Goal: Information Seeking & Learning: Compare options

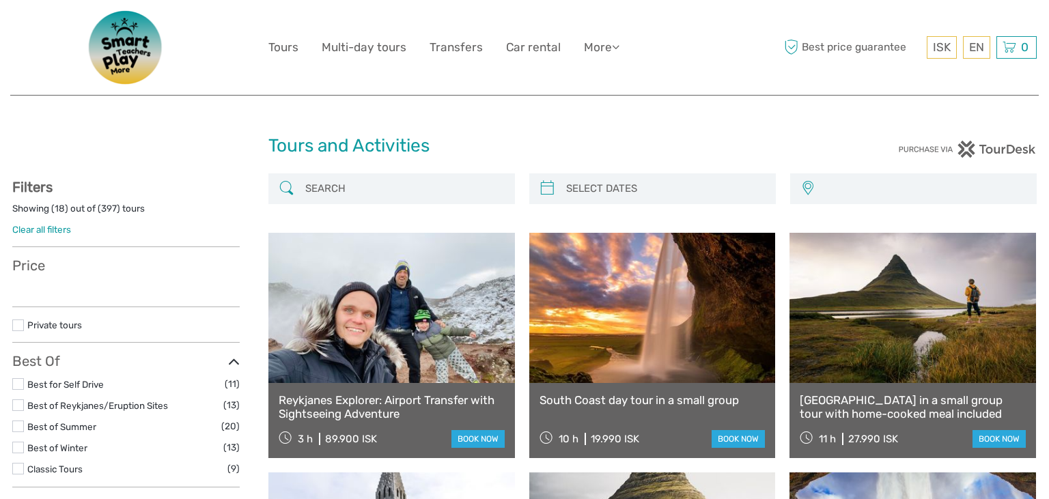
select select
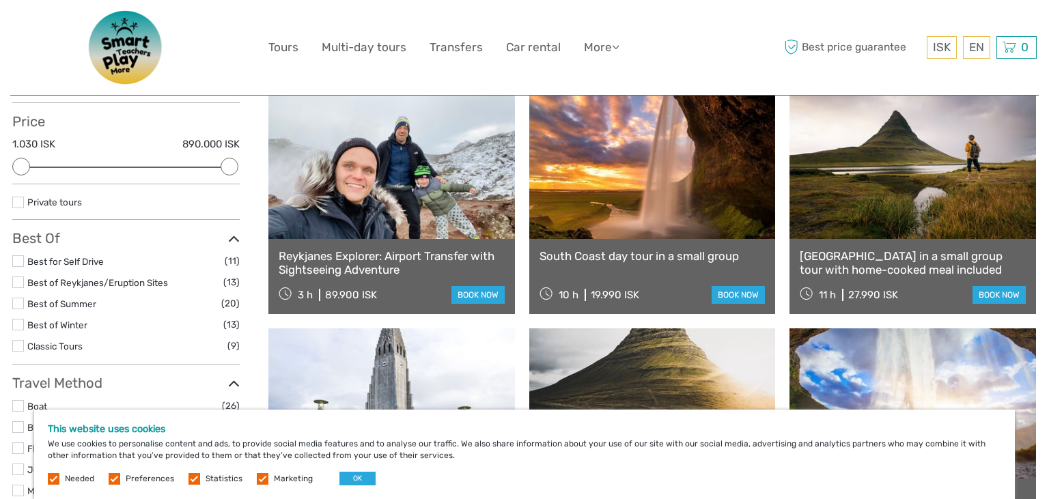
click at [630, 257] on link "South Coast day tour in a small group" at bounding box center [652, 256] width 226 height 14
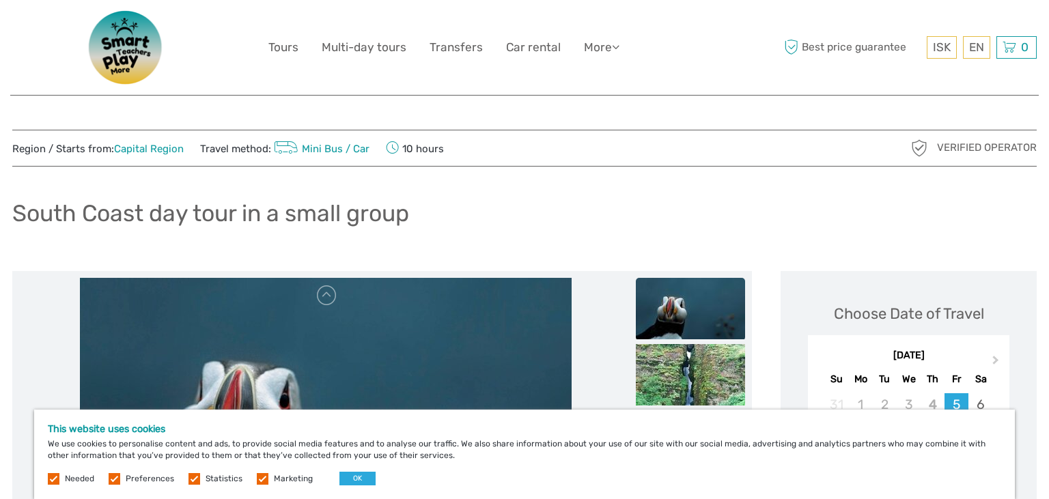
scroll to position [216, 0]
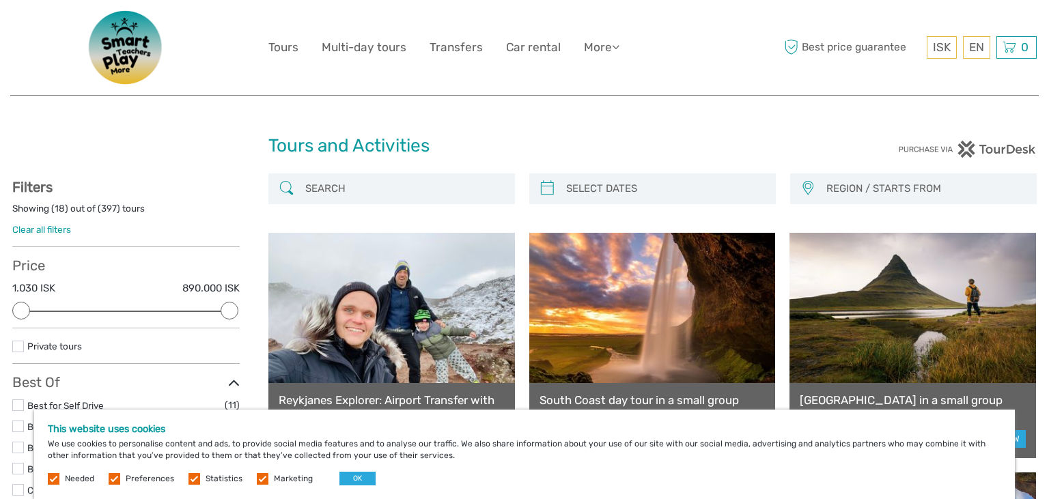
select select
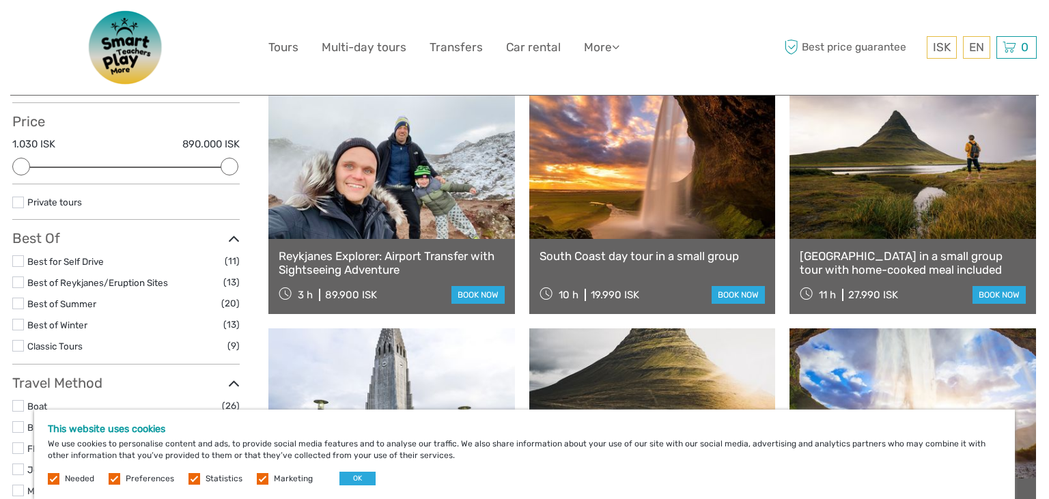
click at [818, 255] on link "Snæfellsnes Peninsula in a small group tour with home-cooked meal included" at bounding box center [912, 263] width 226 height 28
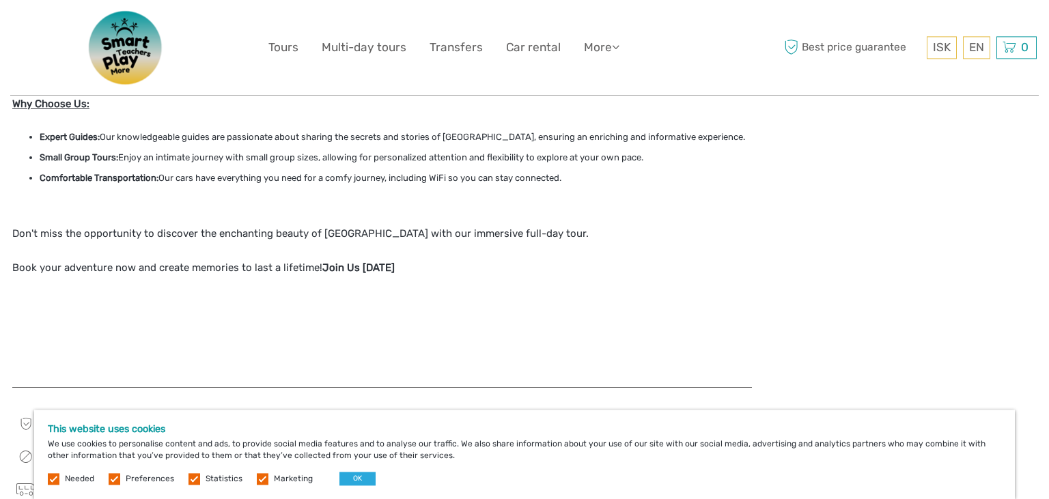
scroll to position [1081, 0]
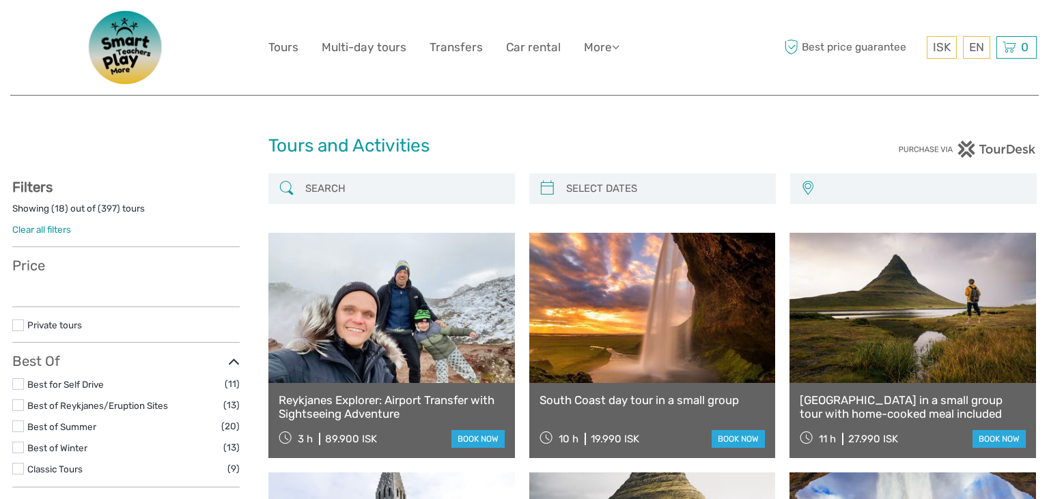
select select
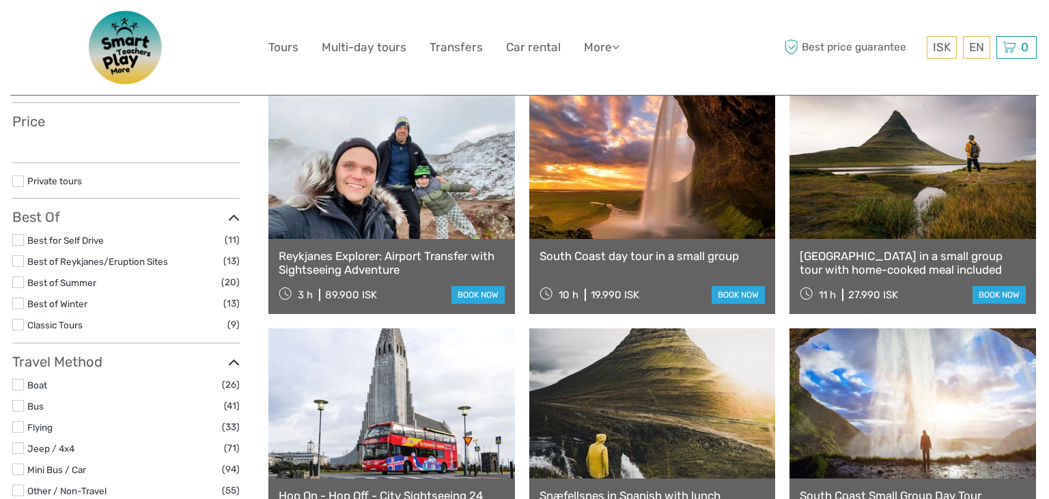
select select
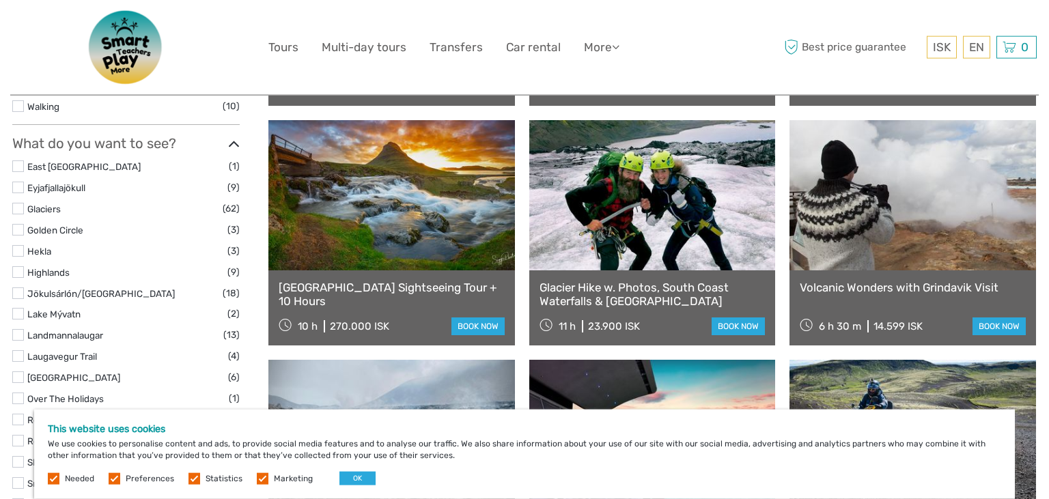
scroll to position [649, 0]
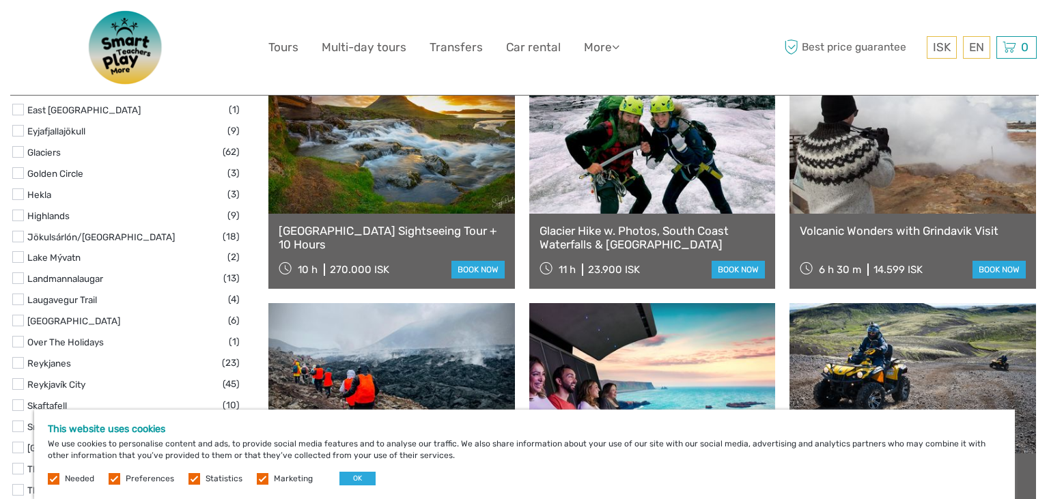
click at [410, 236] on link "Snæfellsnes Peninsula Sightseeing Tour + 10 Hours" at bounding box center [392, 238] width 226 height 28
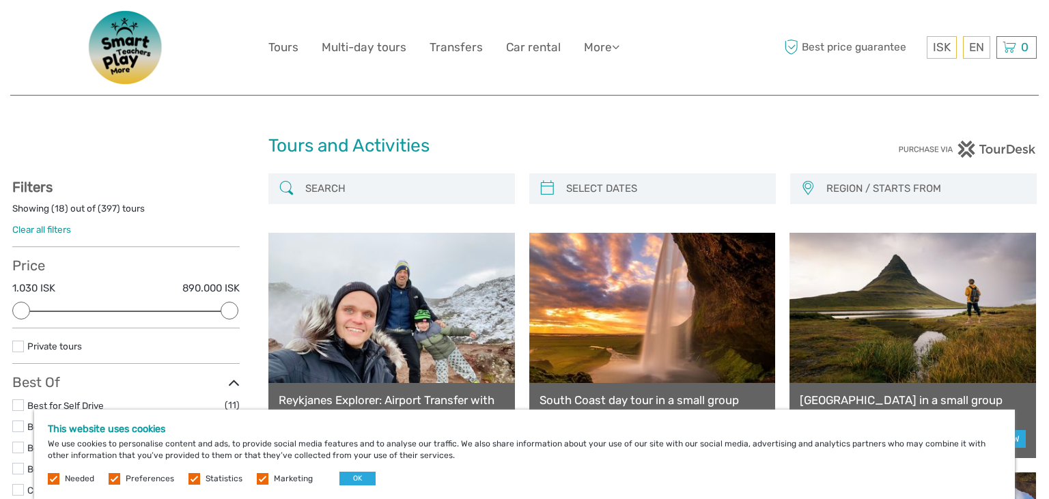
select select
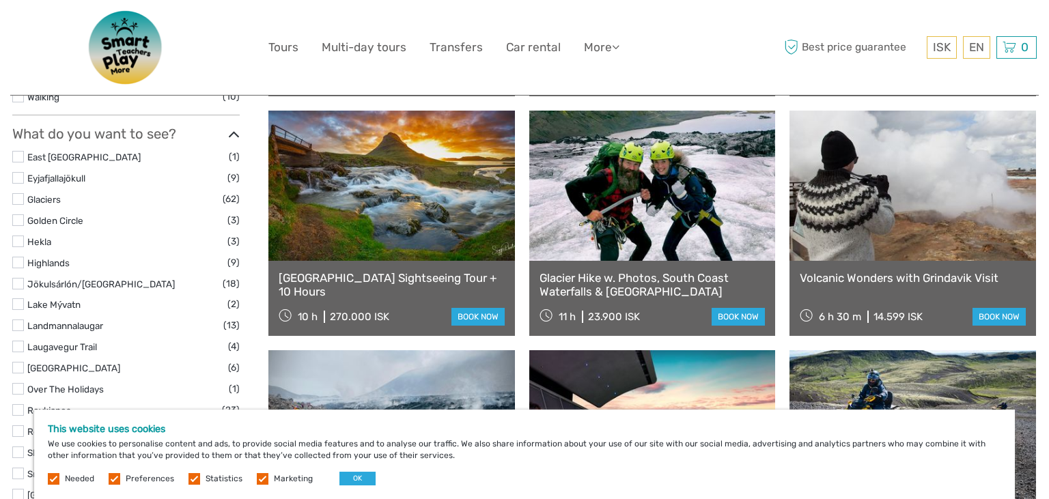
scroll to position [576, 0]
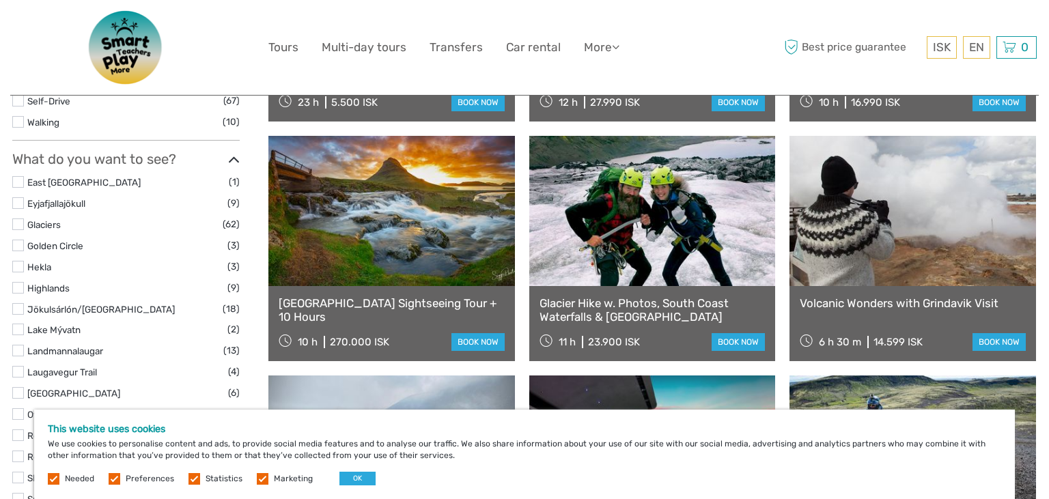
click at [580, 311] on link "Glacier Hike w. Photos, South Coast Waterfalls & Black Sand Beach" at bounding box center [652, 310] width 226 height 28
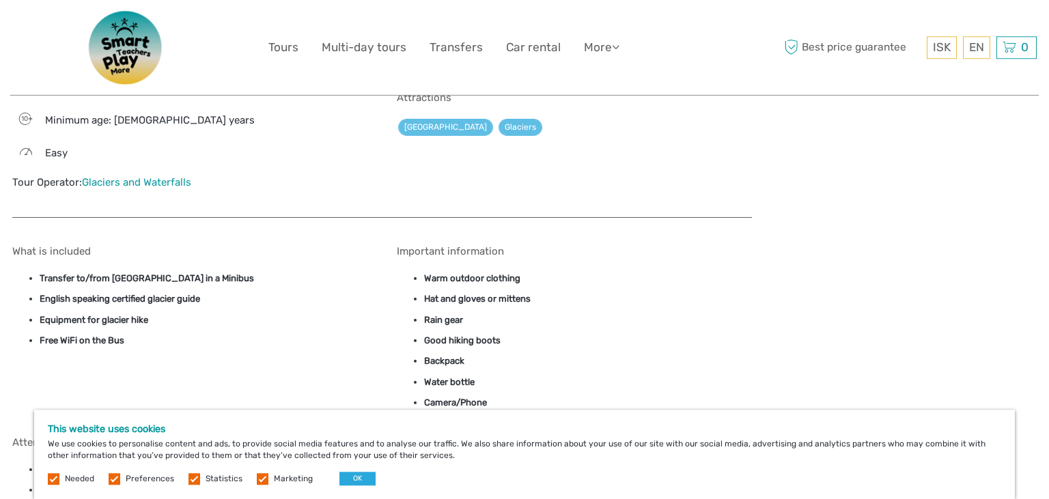
scroll to position [1153, 0]
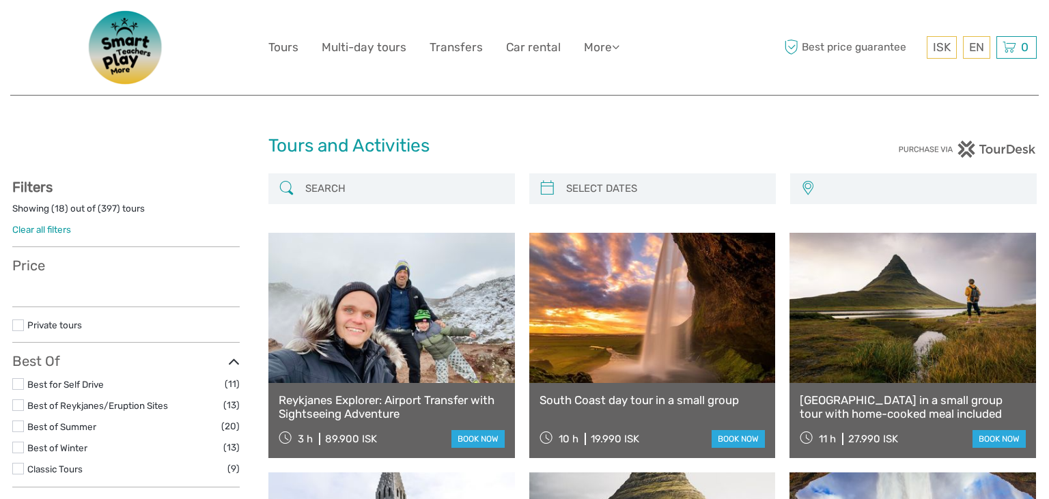
select select
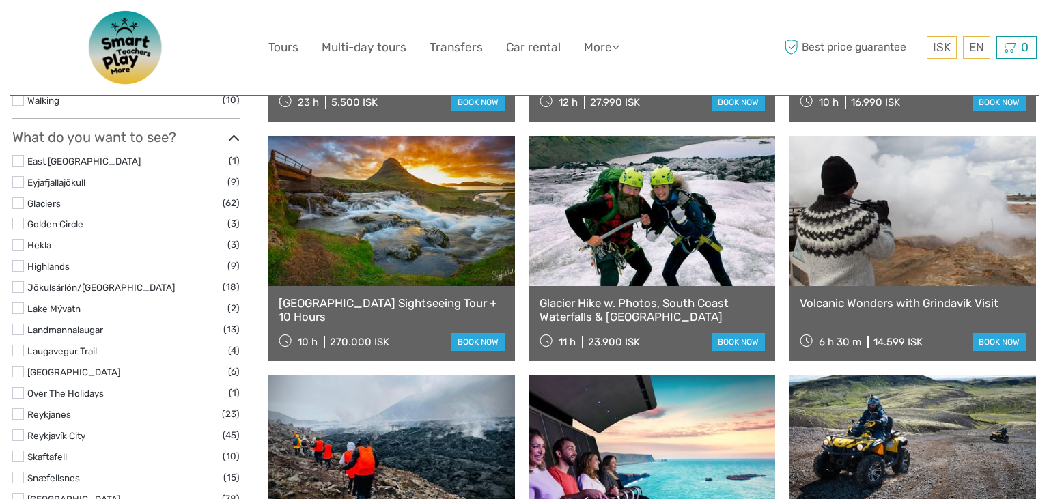
select select
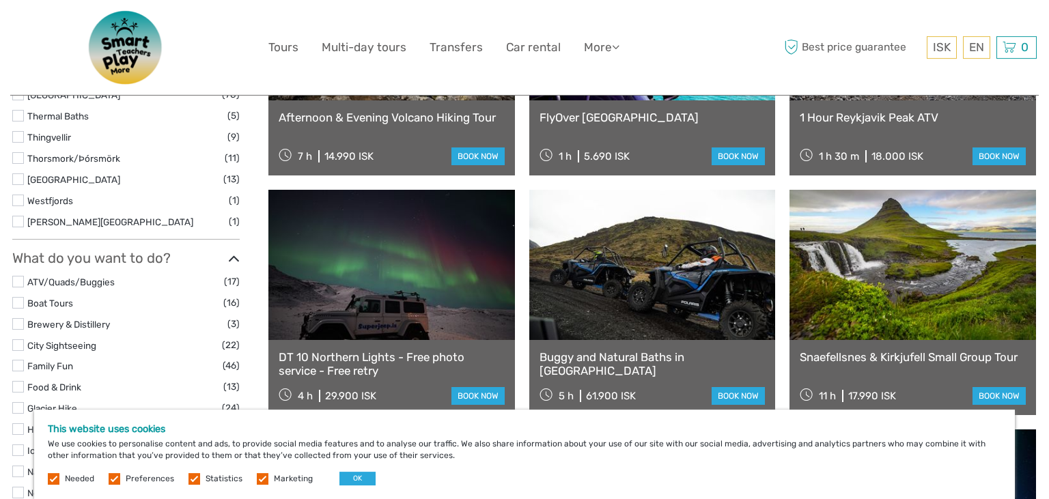
scroll to position [1030, 0]
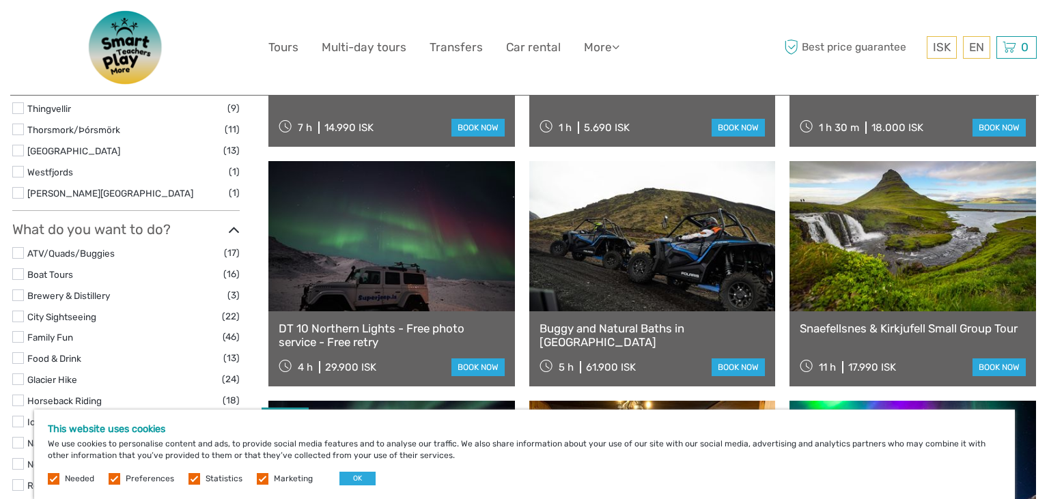
click at [363, 330] on link "DT 10 Northern Lights - Free photo service - Free retry" at bounding box center [392, 336] width 226 height 28
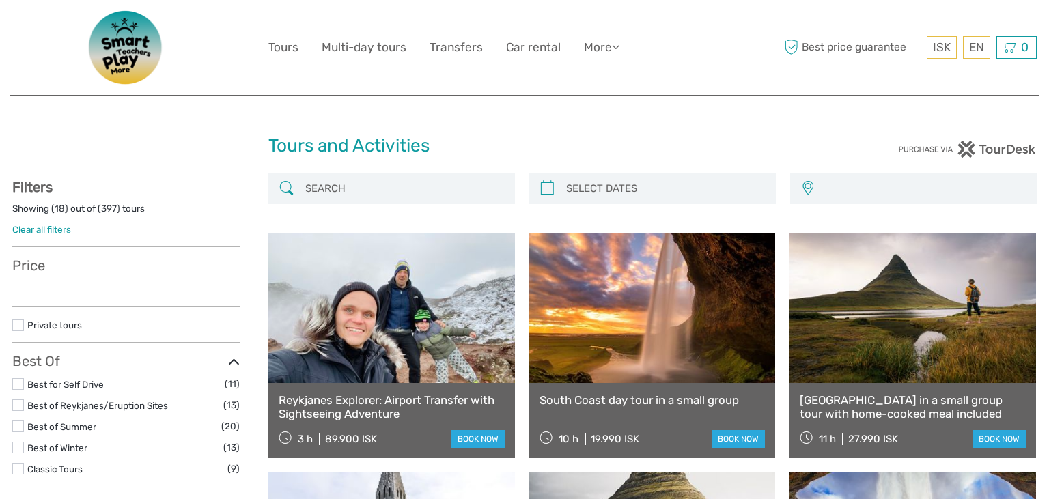
select select
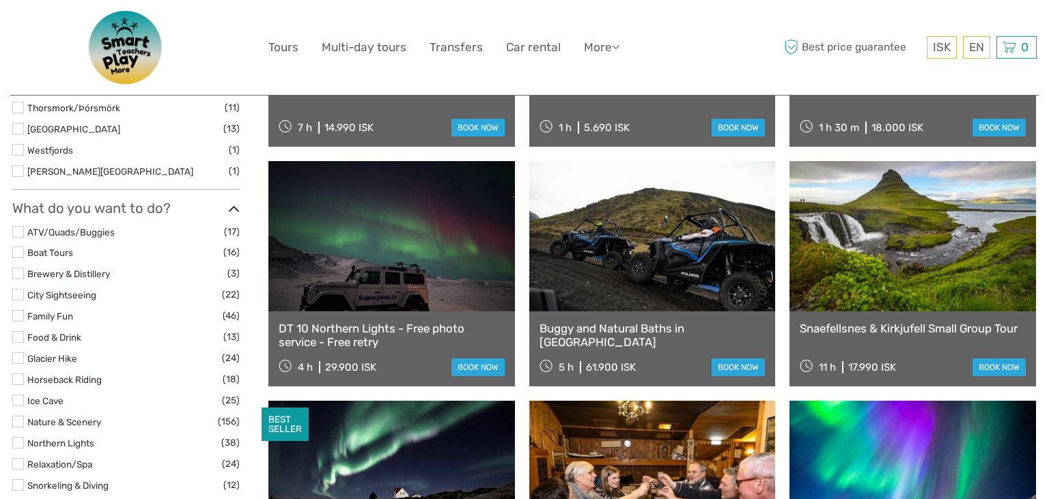
select select
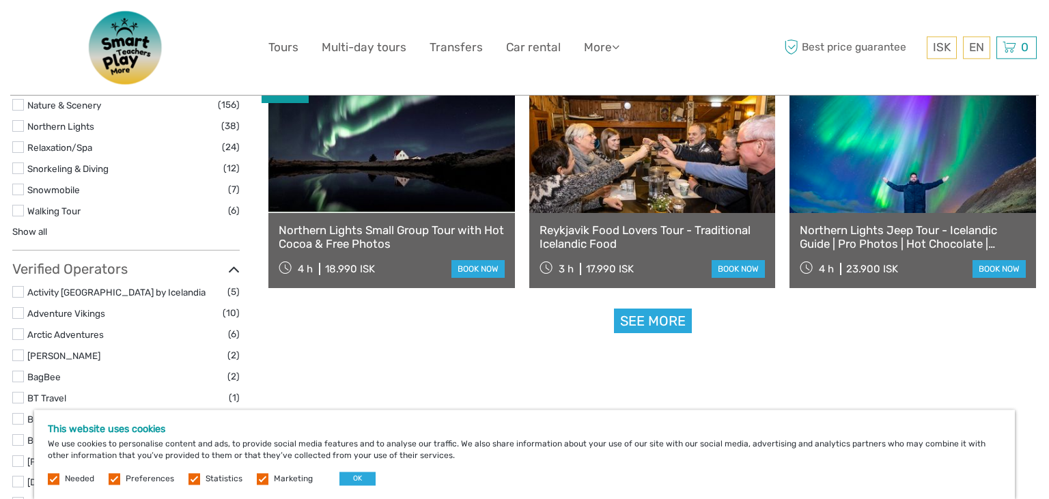
scroll to position [1391, 0]
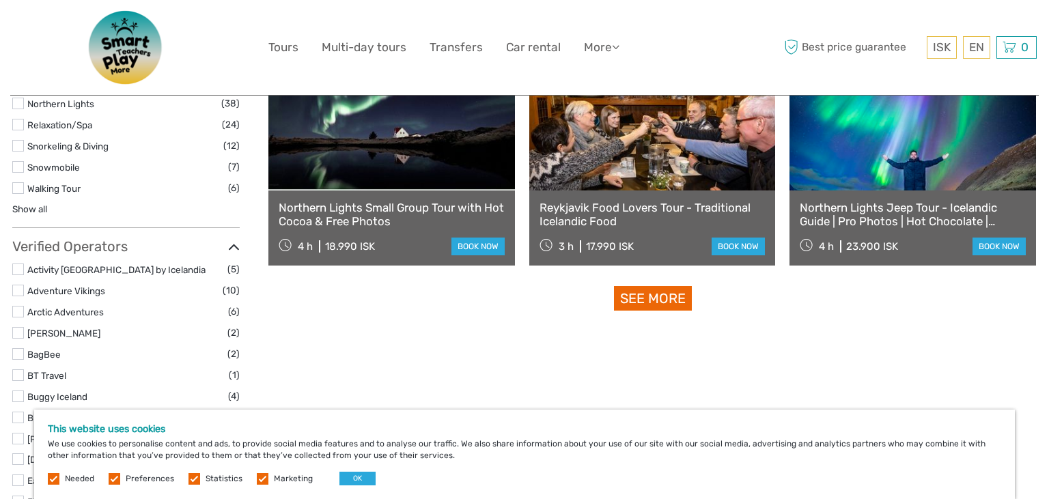
click at [664, 307] on link "See more" at bounding box center [653, 298] width 78 height 25
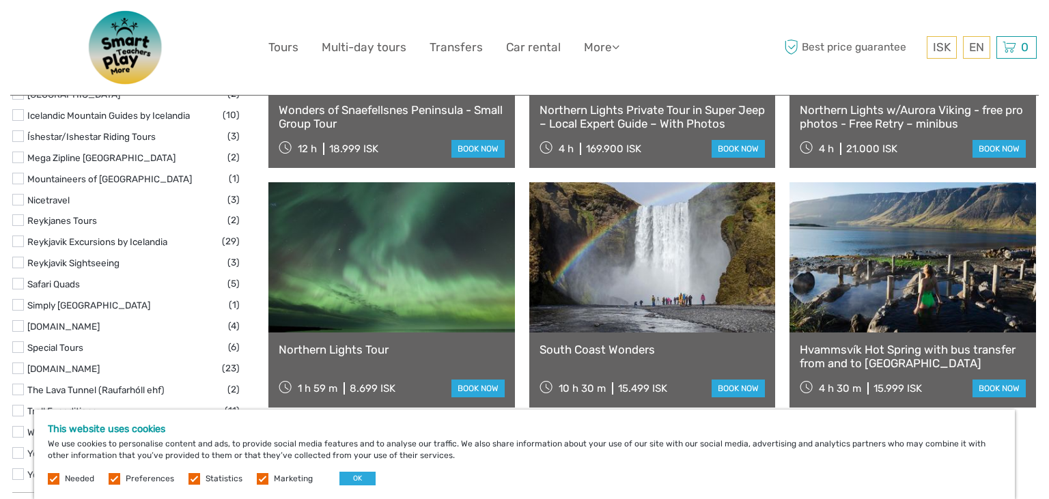
scroll to position [2040, 0]
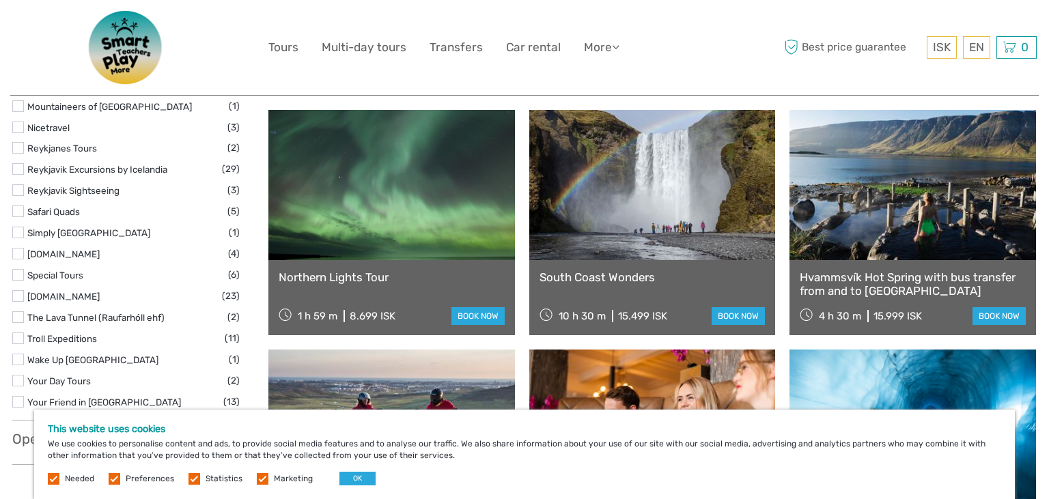
click at [840, 281] on link "Hvammsvík Hot Spring with bus transfer from and to Reykjavík" at bounding box center [912, 284] width 226 height 28
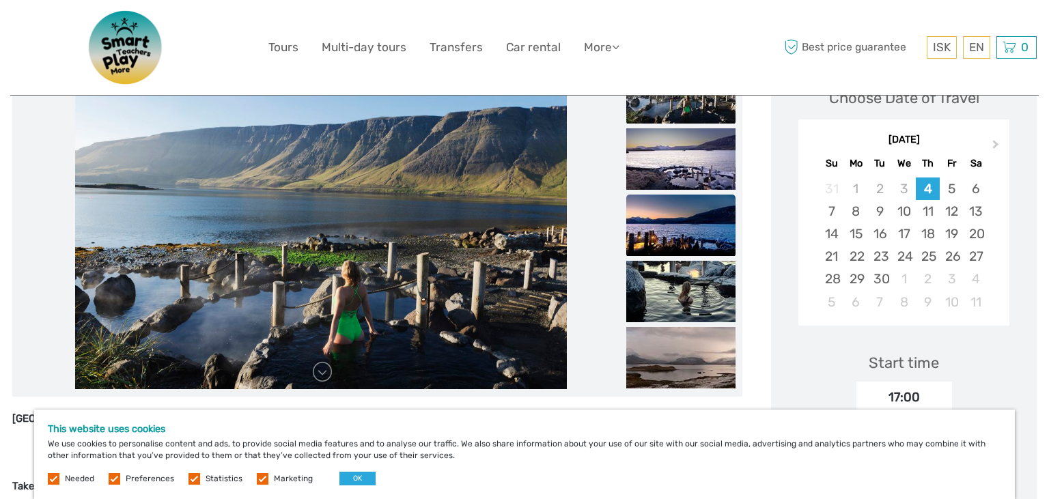
click at [681, 242] on img at bounding box center [680, 225] width 109 height 61
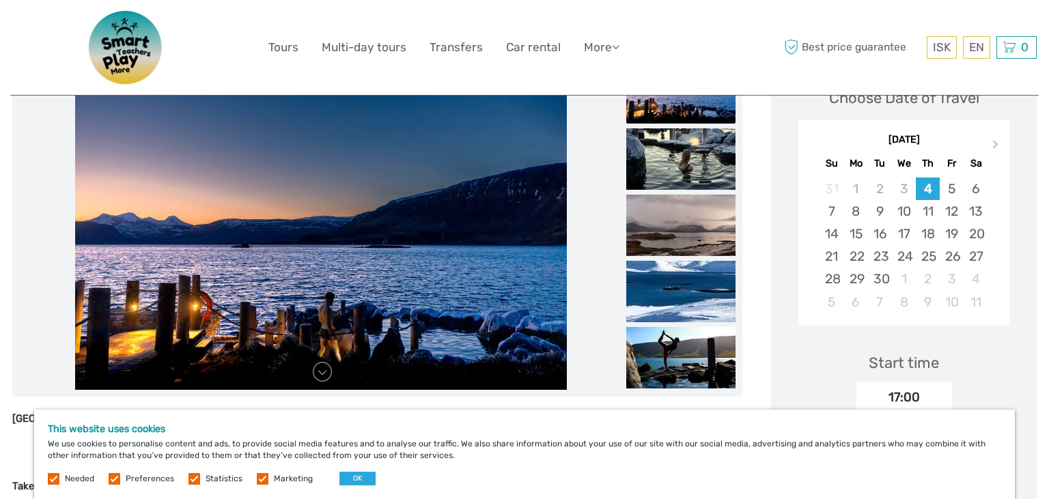
click at [681, 242] on img at bounding box center [680, 225] width 109 height 61
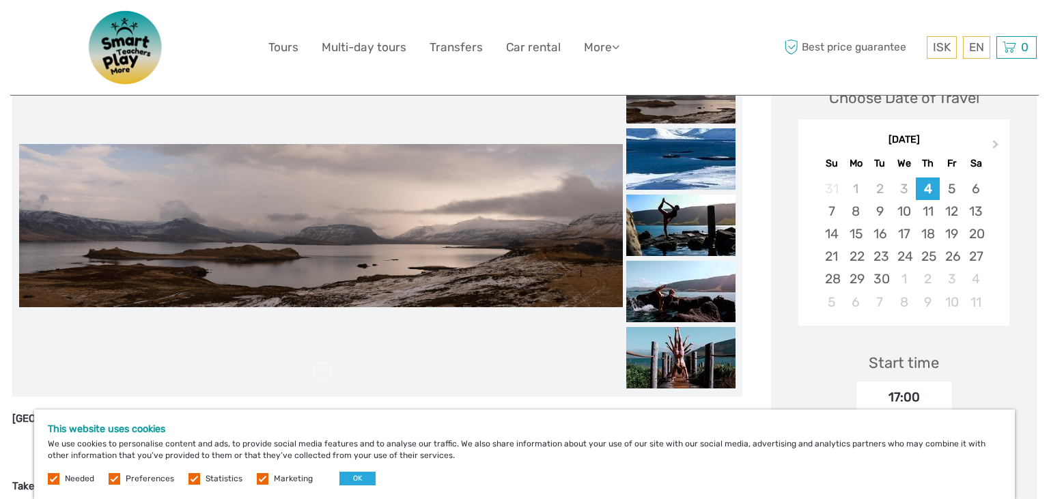
click at [681, 242] on img at bounding box center [680, 225] width 109 height 61
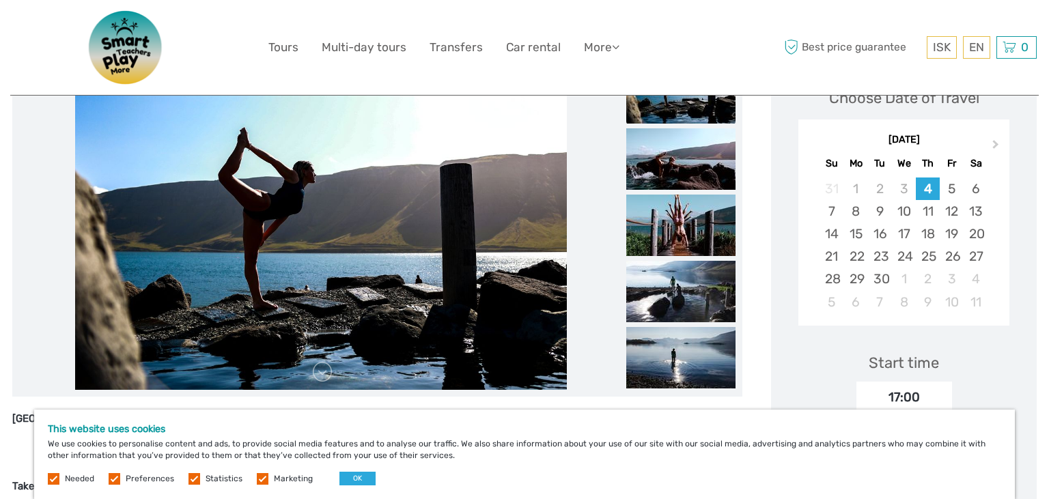
click at [681, 242] on img at bounding box center [680, 225] width 109 height 61
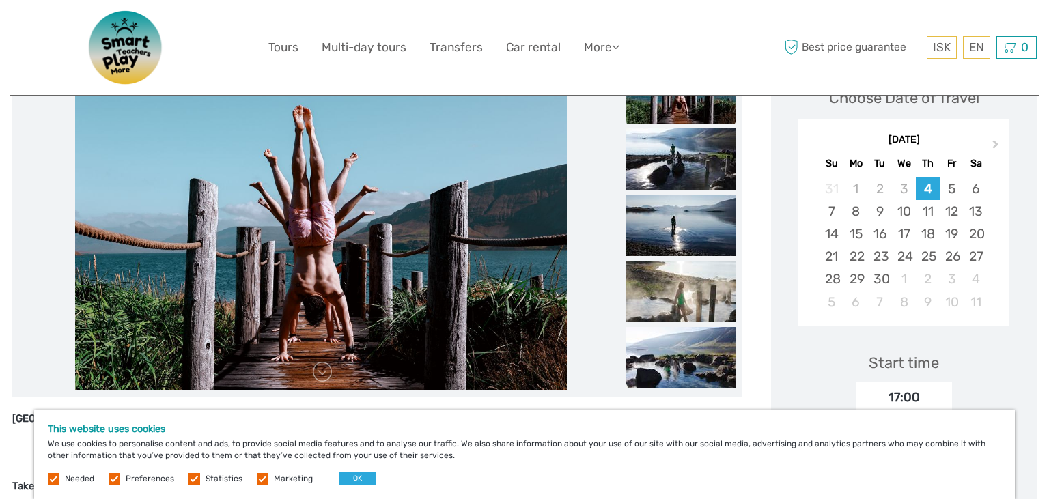
click at [681, 242] on img at bounding box center [680, 225] width 109 height 61
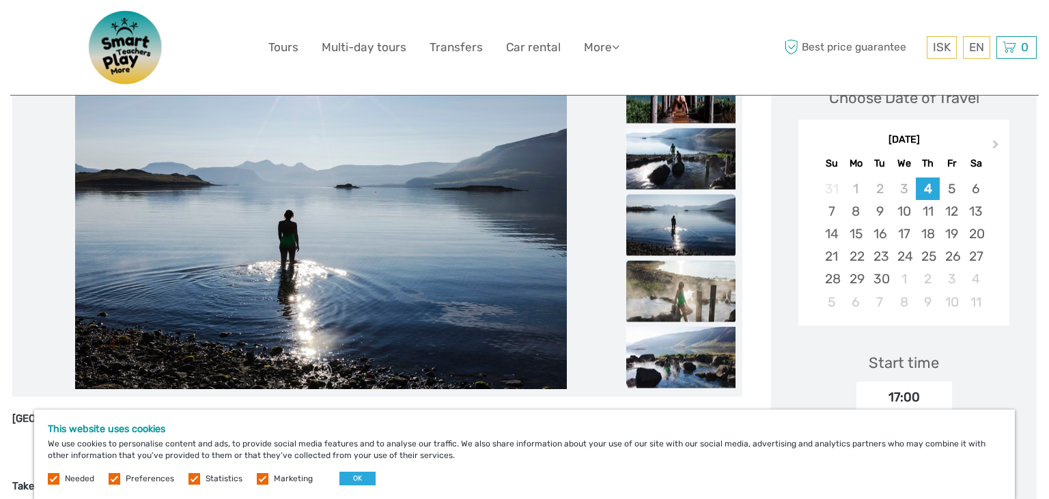
click at [662, 288] on img at bounding box center [680, 290] width 109 height 61
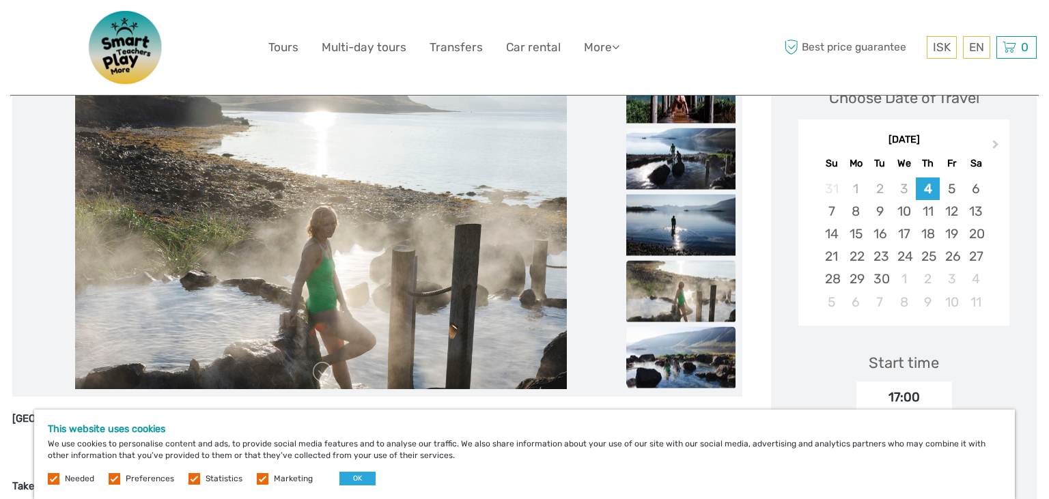
click at [651, 354] on img at bounding box center [680, 356] width 109 height 61
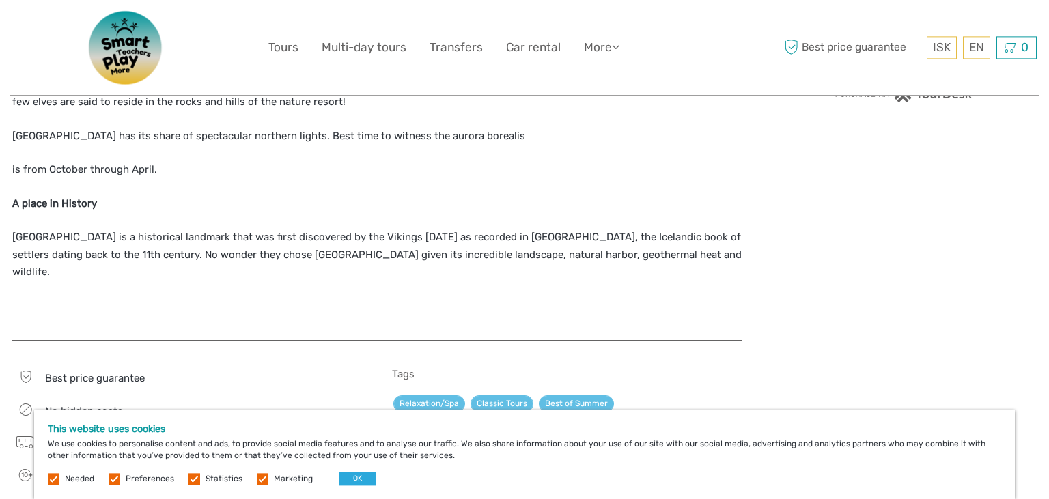
scroll to position [1153, 0]
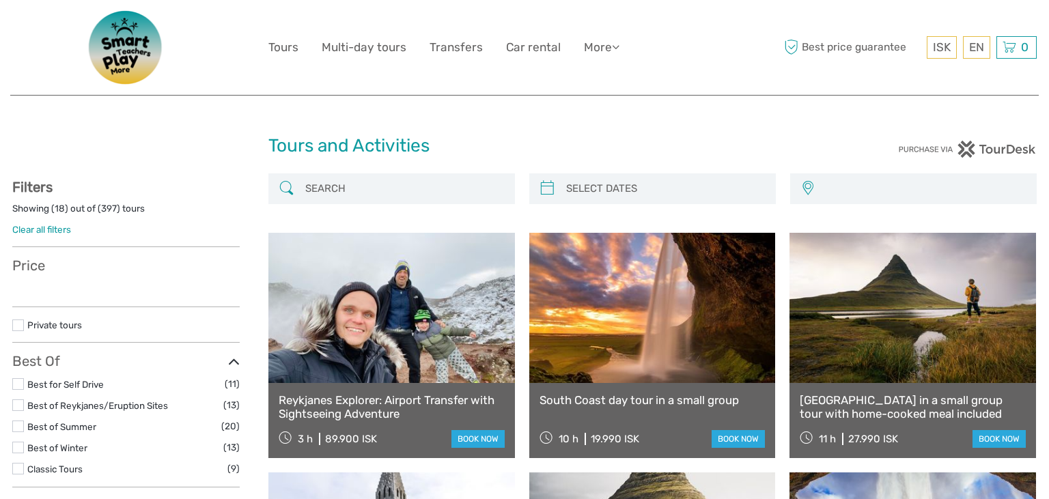
select select
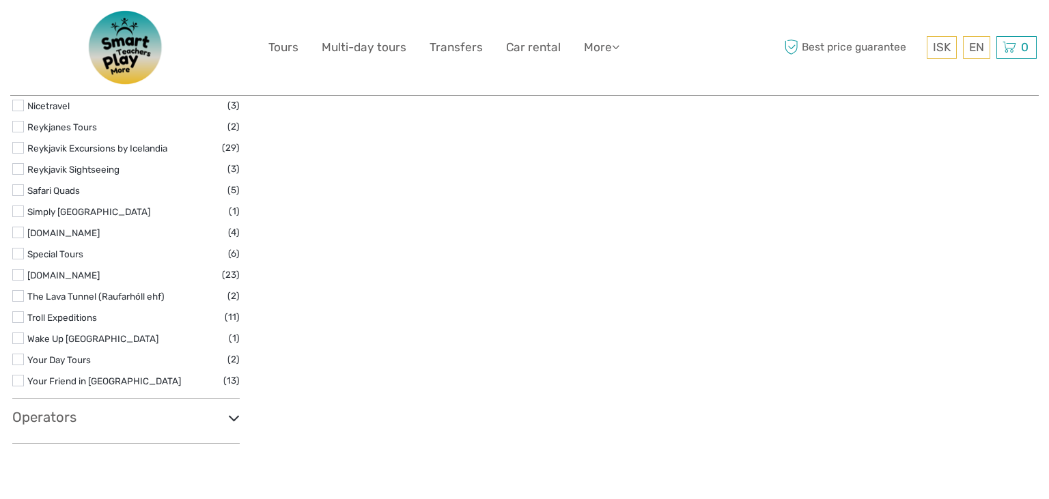
scroll to position [2040, 0]
select select
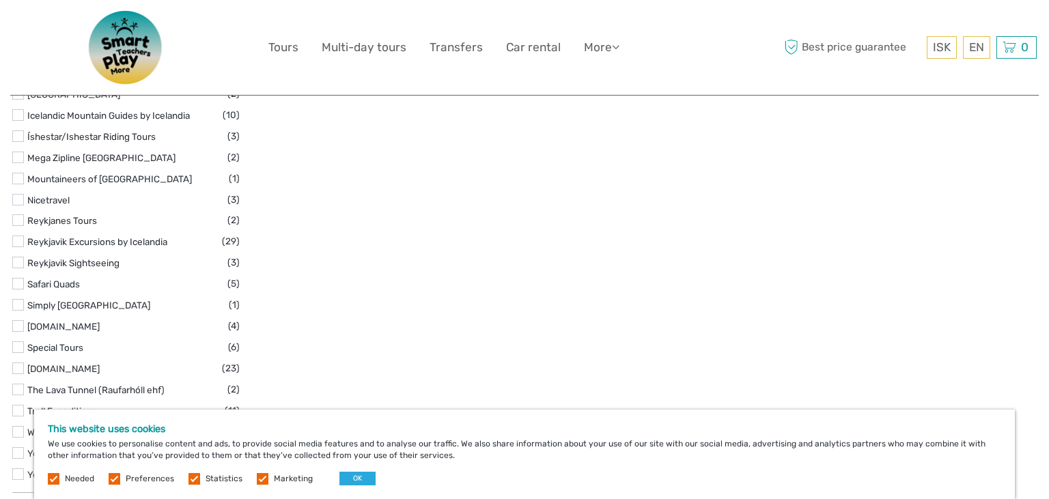
scroll to position [1391, 0]
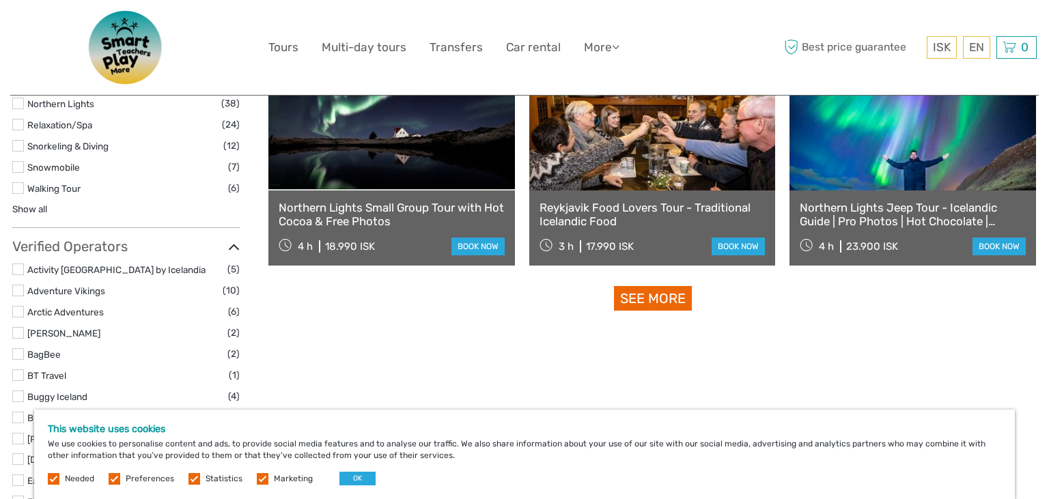
click at [665, 307] on link "See more" at bounding box center [653, 298] width 78 height 25
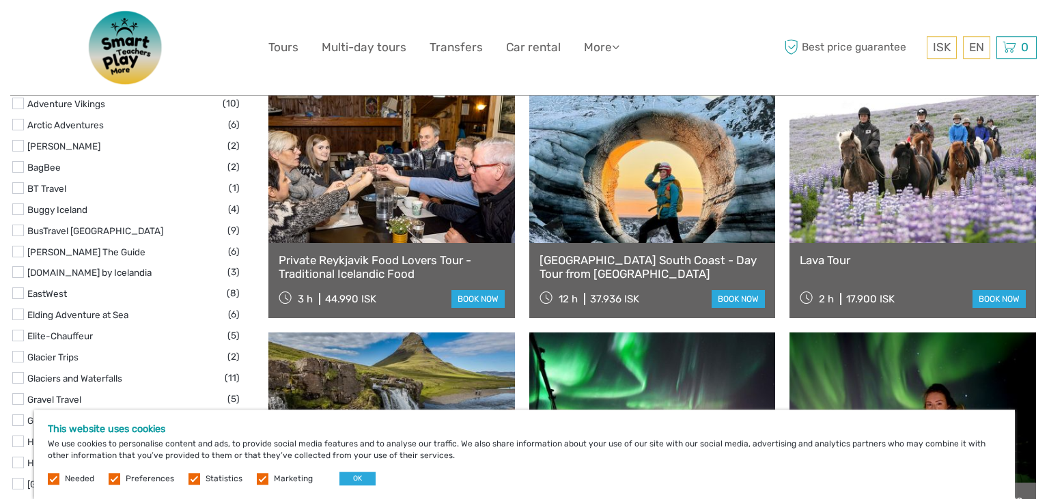
scroll to position [1607, 0]
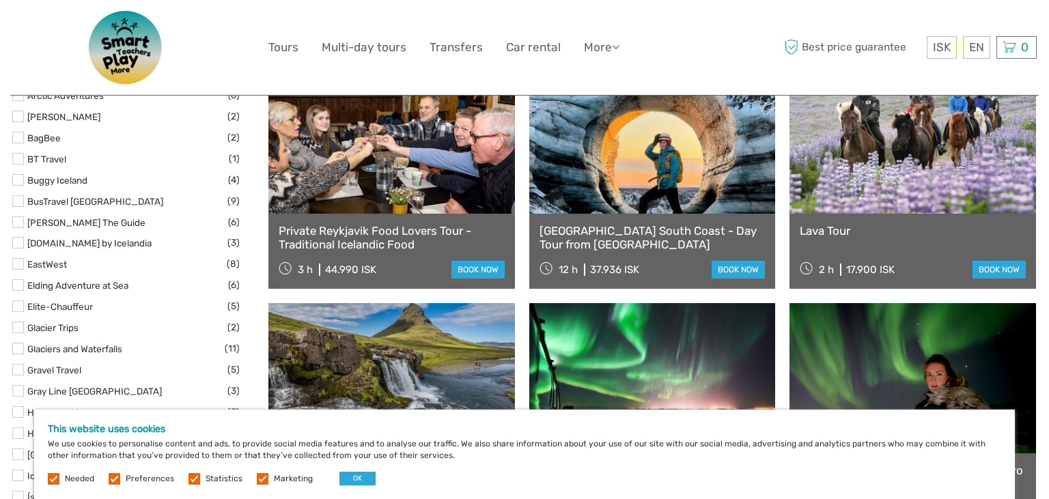
click at [605, 235] on link "Katla Ice Cave South Coast - Day Tour from Reykjavik" at bounding box center [652, 238] width 226 height 28
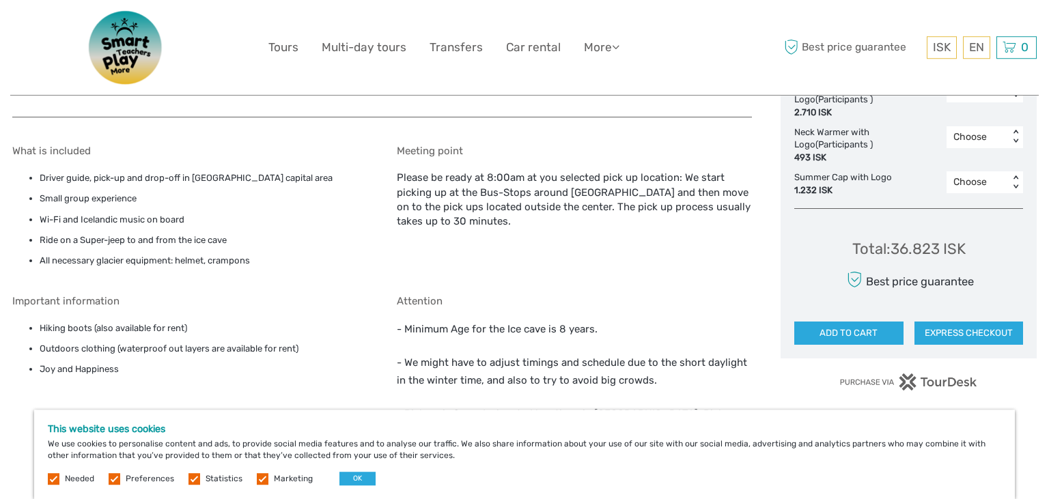
scroll to position [1009, 0]
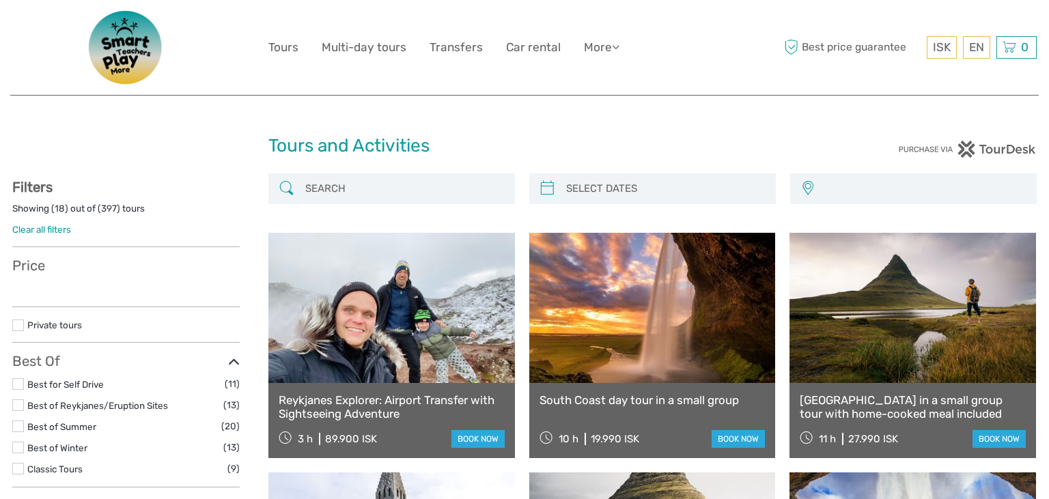
select select
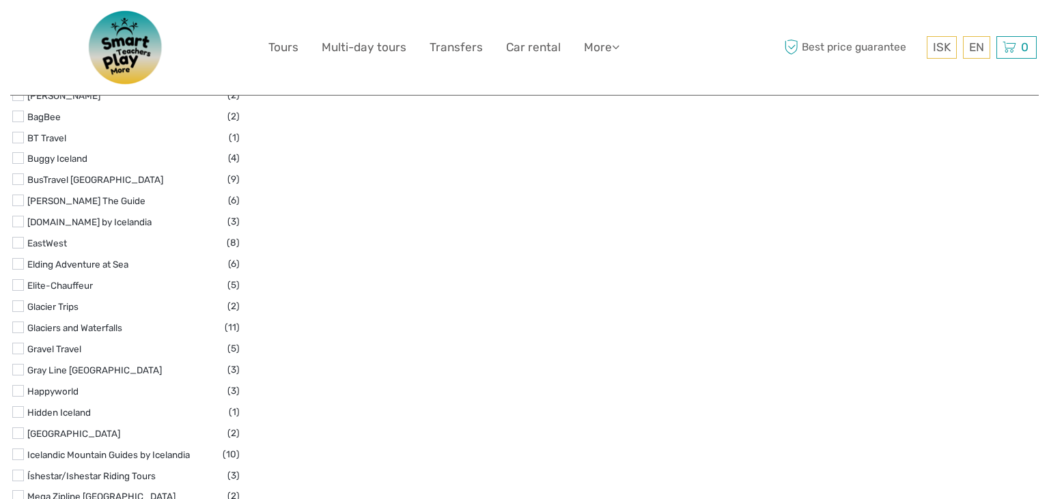
scroll to position [1607, 0]
select select
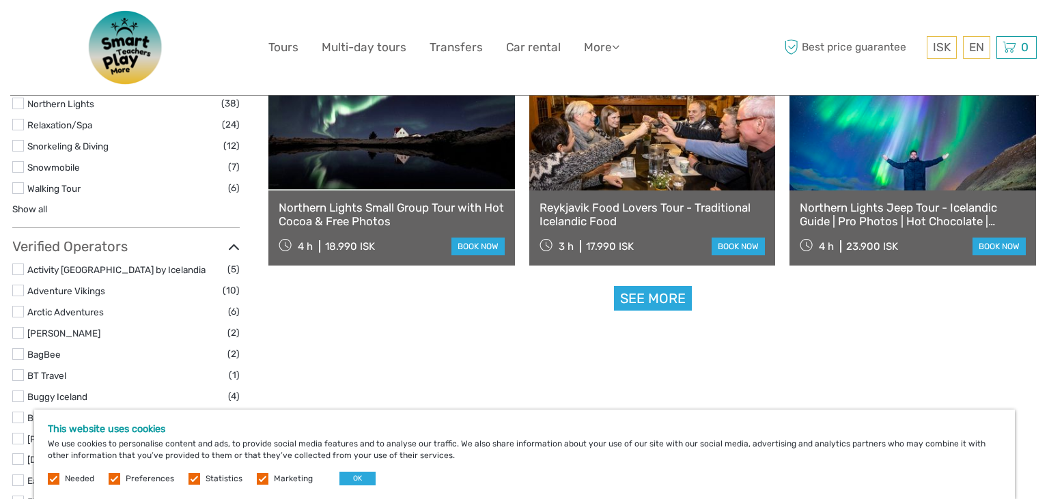
scroll to position [0, 0]
click at [640, 304] on link "See more" at bounding box center [653, 298] width 78 height 25
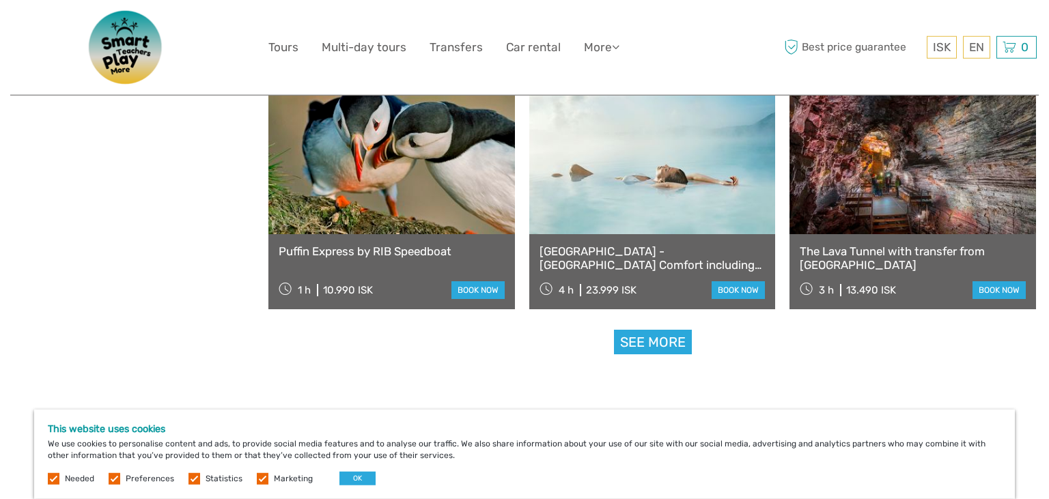
scroll to position [2761, 0]
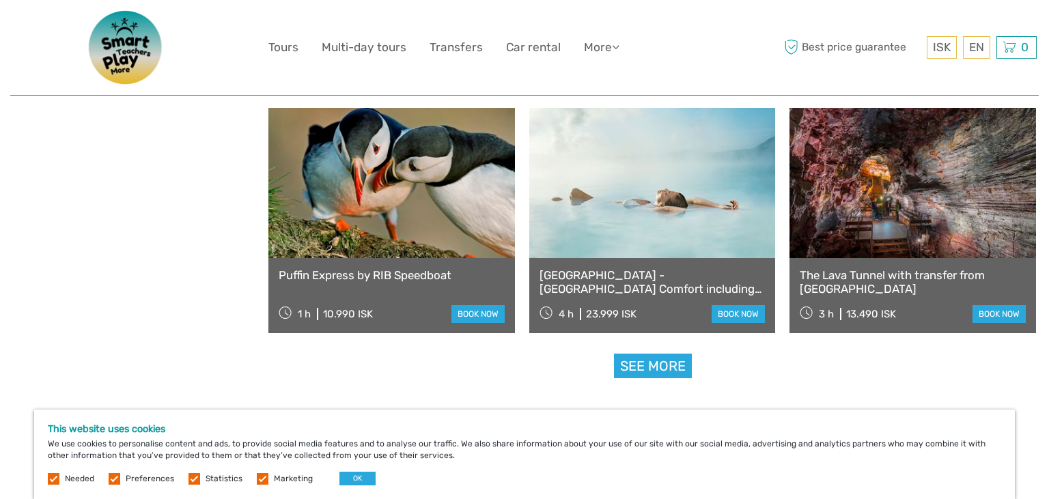
click at [613, 288] on link "[GEOGRAPHIC_DATA] - [GEOGRAPHIC_DATA] Comfort including admission" at bounding box center [652, 282] width 226 height 28
